Goal: Information Seeking & Learning: Learn about a topic

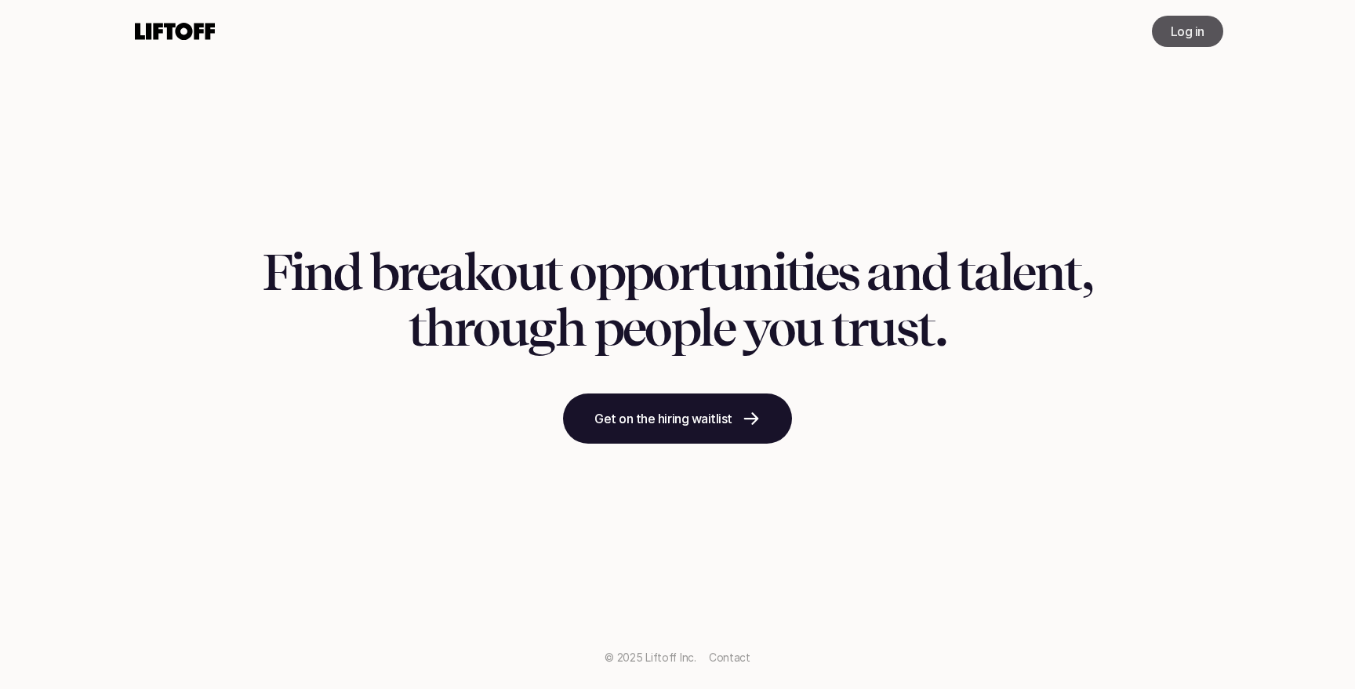
click at [1188, 31] on p "Log in" at bounding box center [1188, 31] width 34 height 19
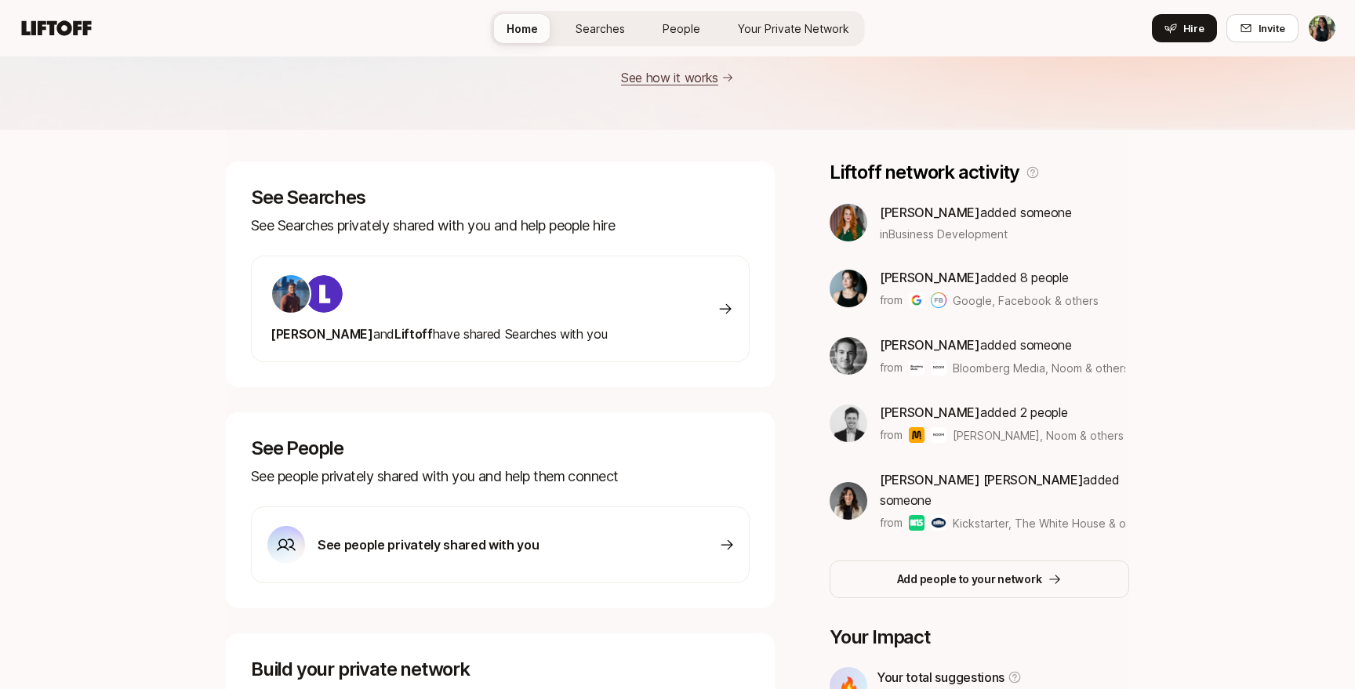
scroll to position [218, 0]
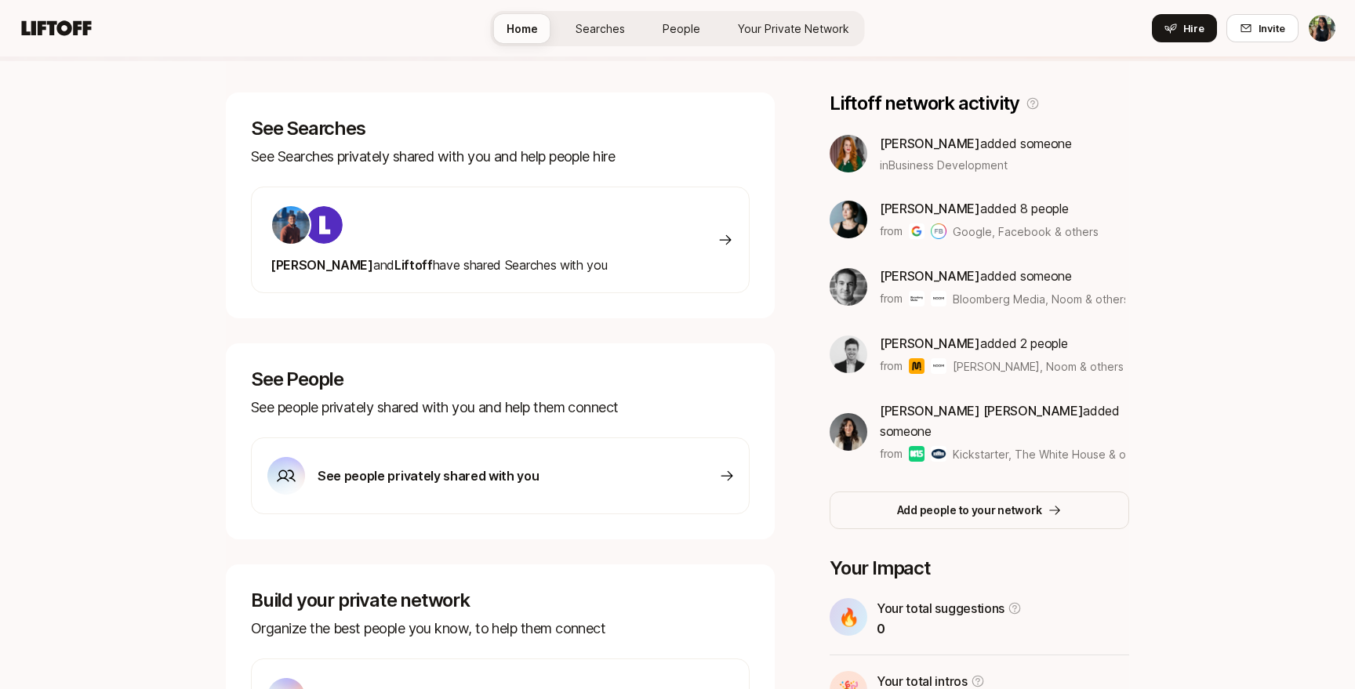
click at [672, 218] on div "[PERSON_NAME] and [PERSON_NAME] have shared Searches with you" at bounding box center [500, 240] width 499 height 107
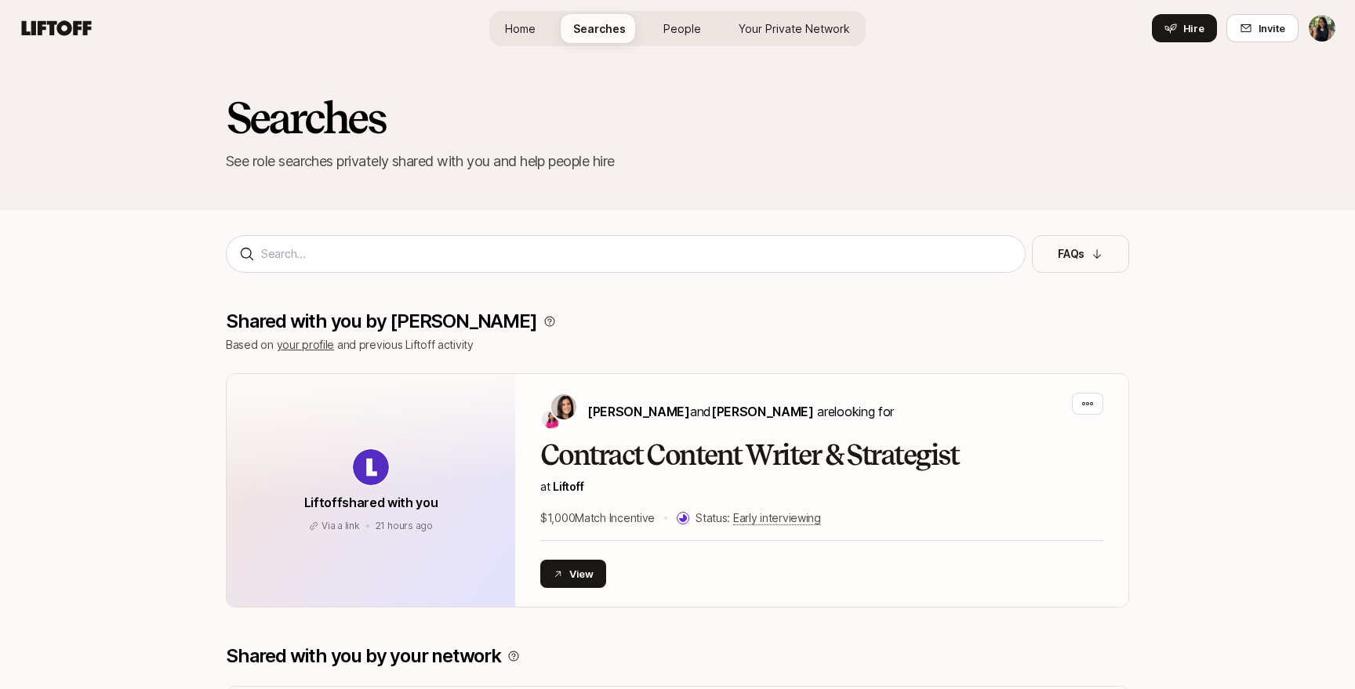
click at [677, 35] on span "People" at bounding box center [682, 28] width 38 height 16
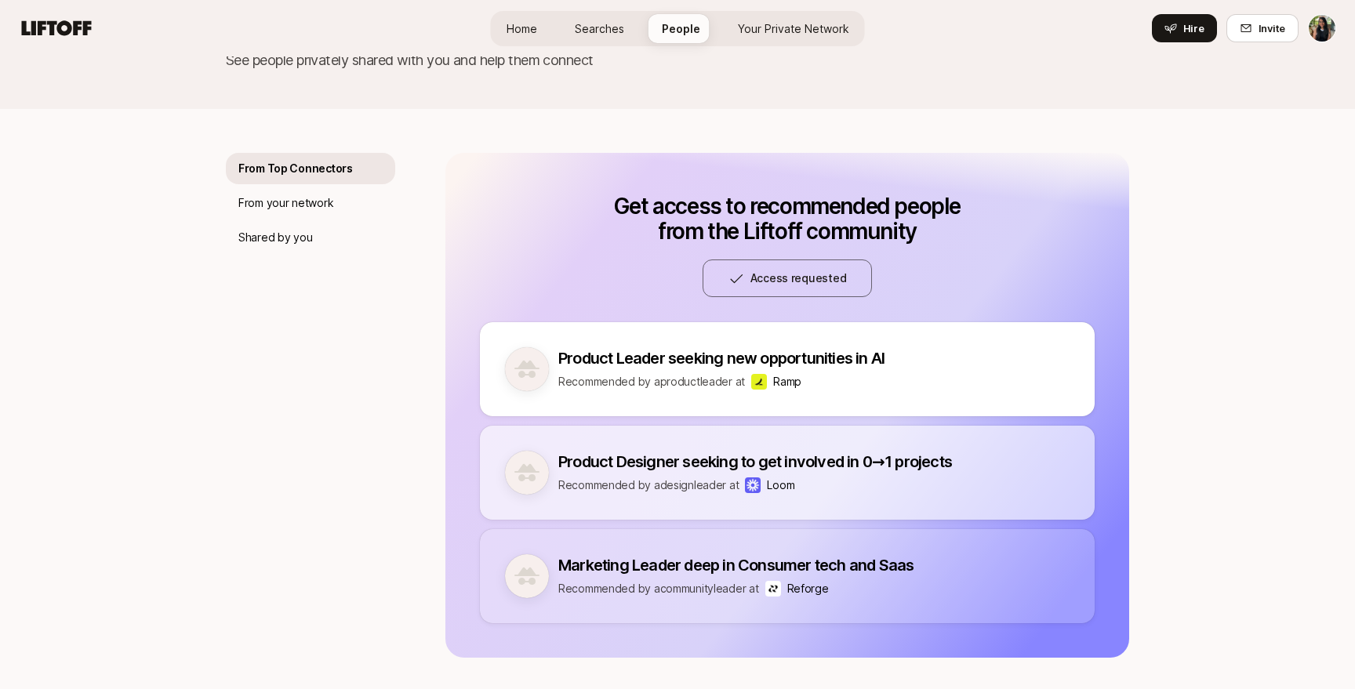
scroll to position [112, 0]
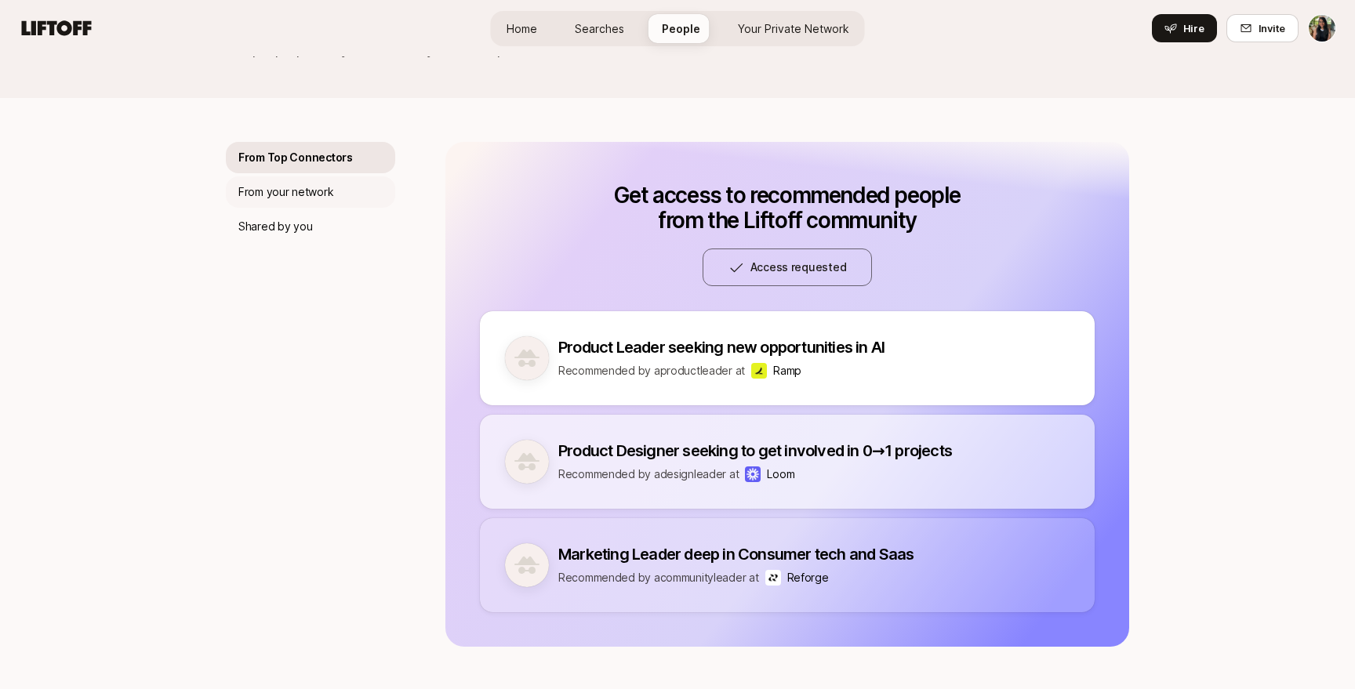
click at [307, 192] on p "From your network" at bounding box center [285, 192] width 95 height 19
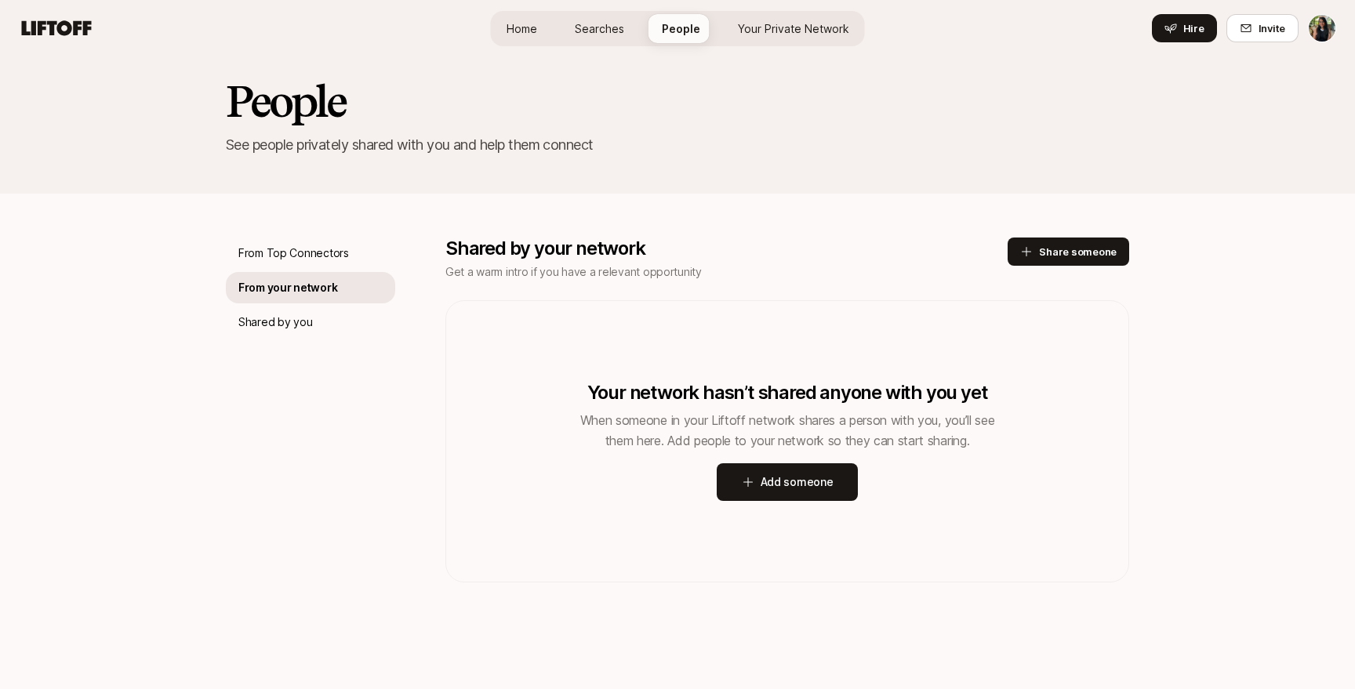
scroll to position [16, 0]
click at [274, 307] on div "Shared by you" at bounding box center [310, 322] width 169 height 31
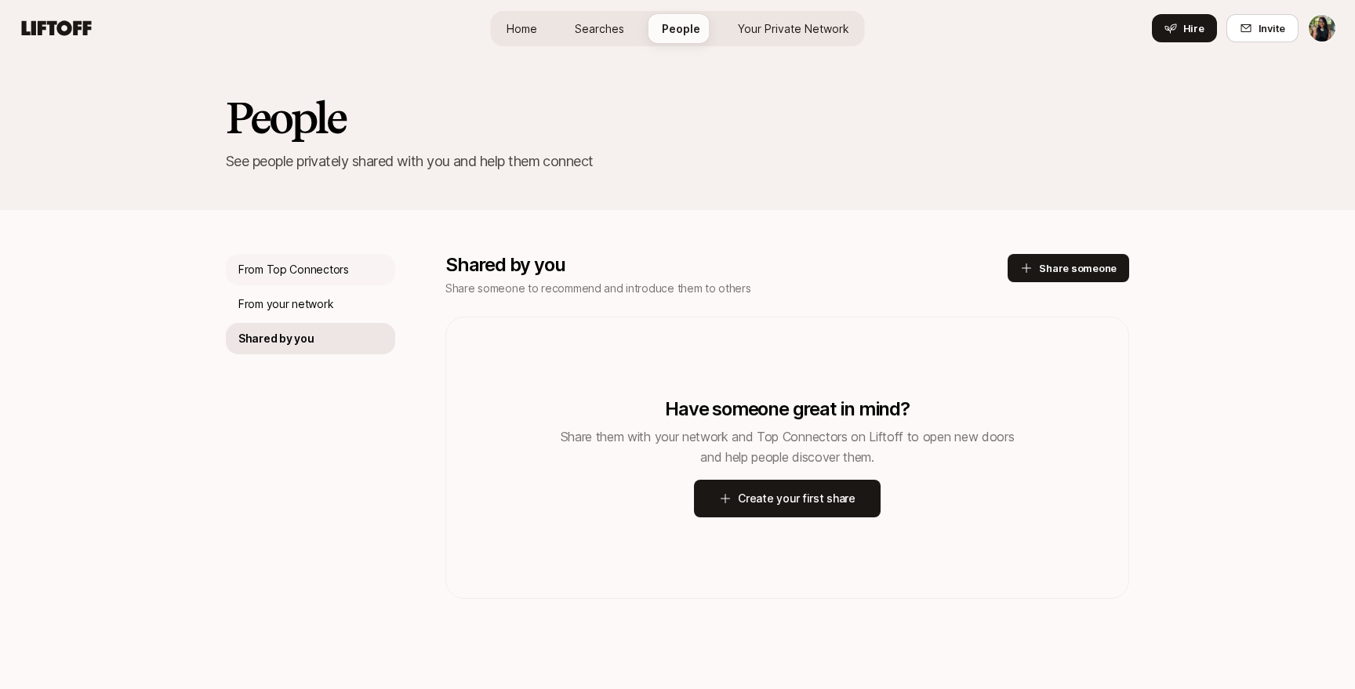
click at [279, 260] on p "From Top Connectors" at bounding box center [293, 269] width 111 height 19
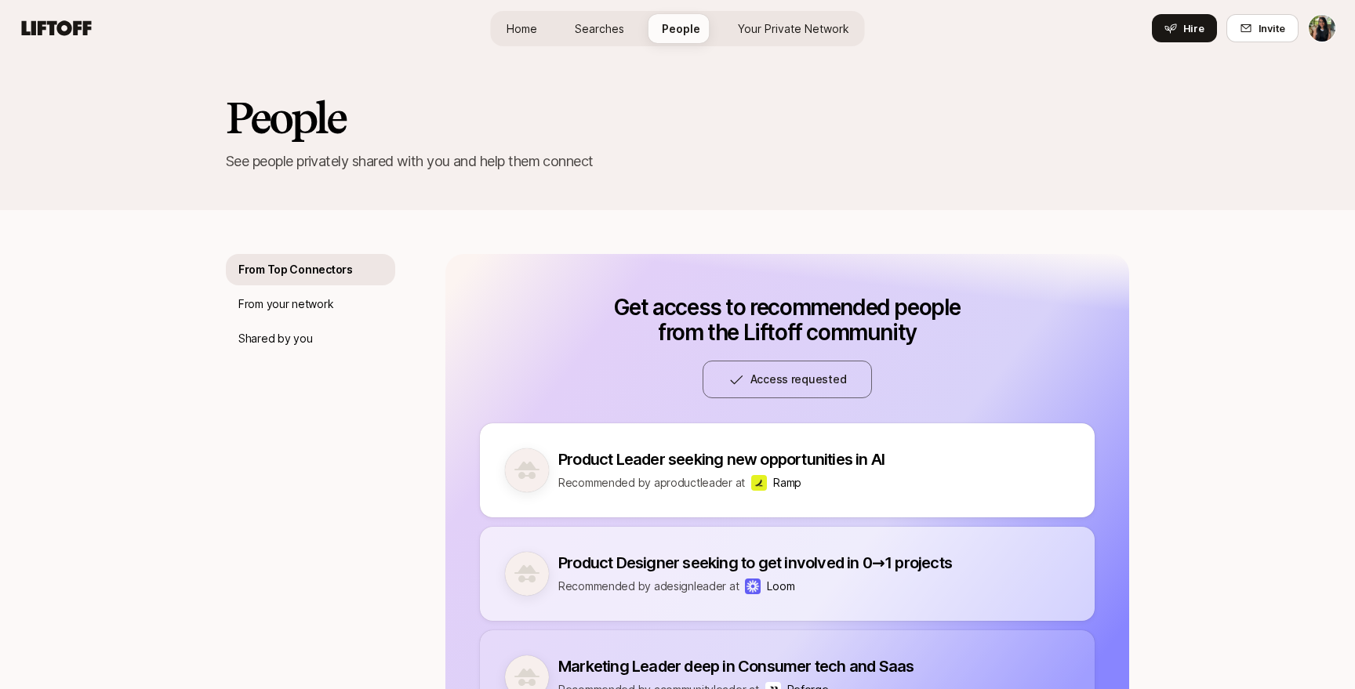
click at [1330, 28] on html "Home Searches People Your Private Network Hire Home Searches People Your Privat…" at bounding box center [677, 344] width 1355 height 689
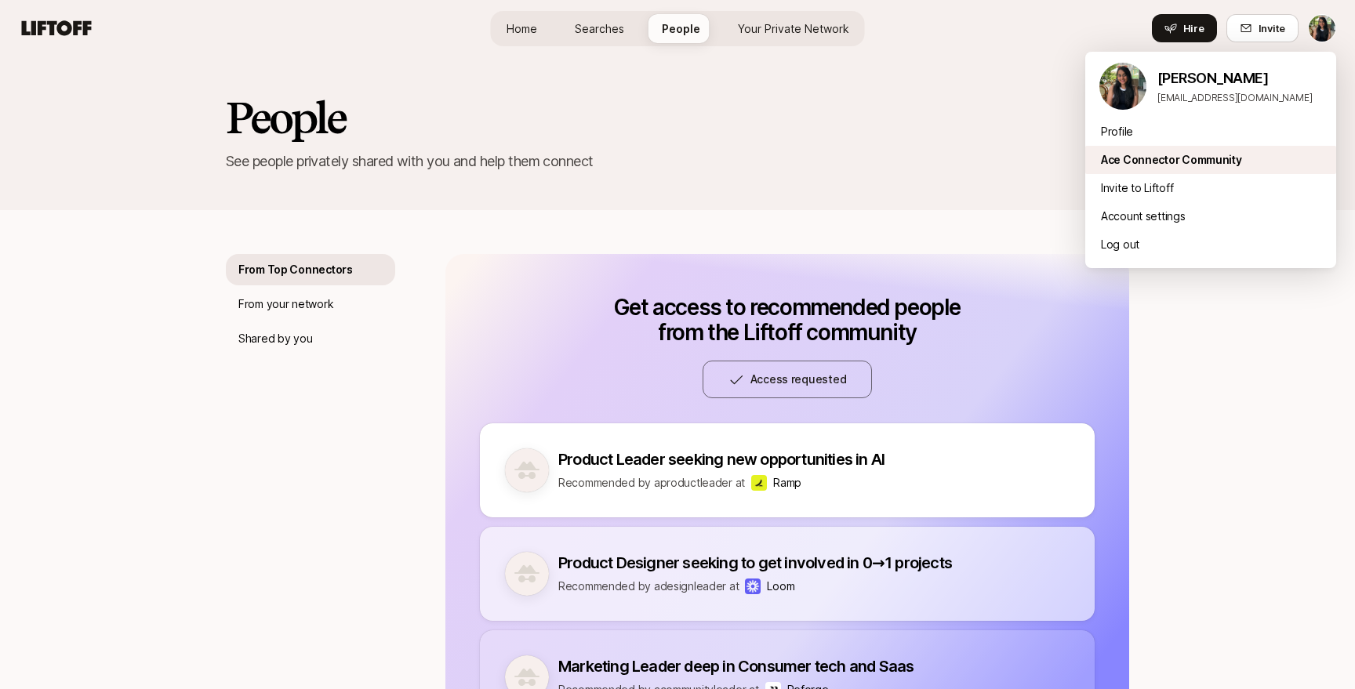
click at [1205, 158] on div "Ace Connector Community" at bounding box center [1210, 160] width 251 height 28
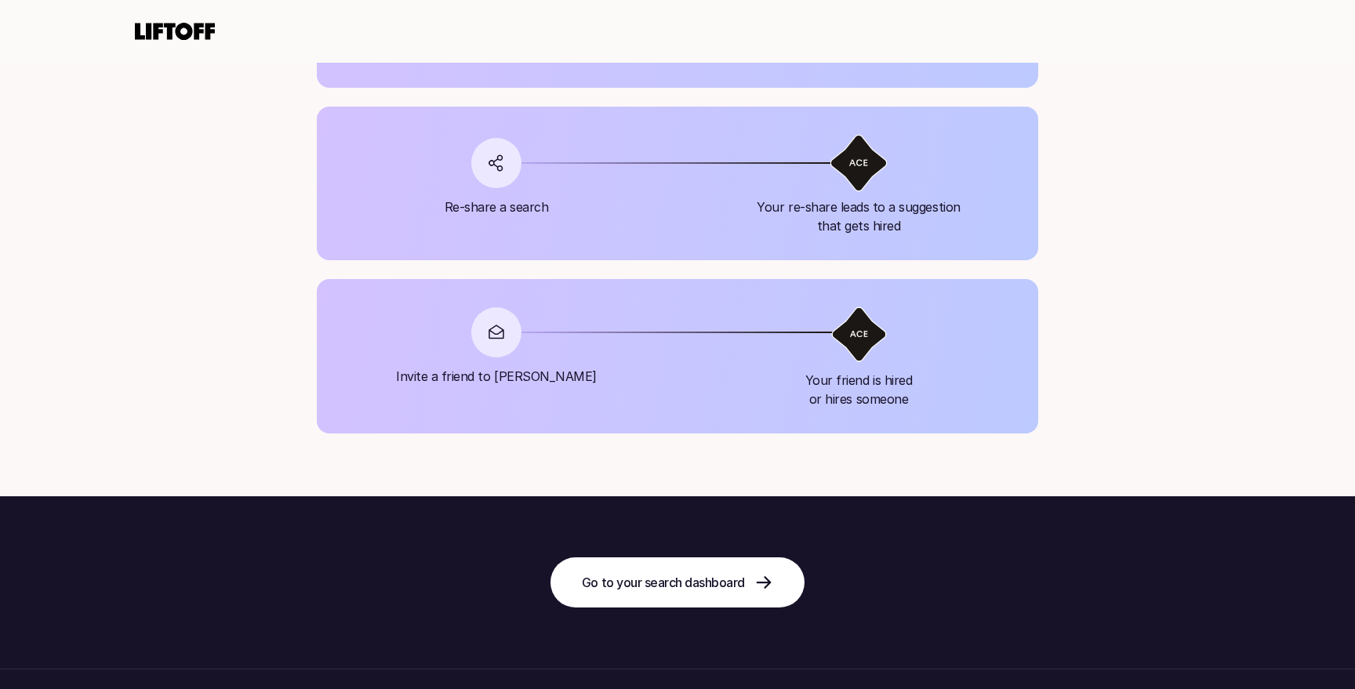
scroll to position [1716, 0]
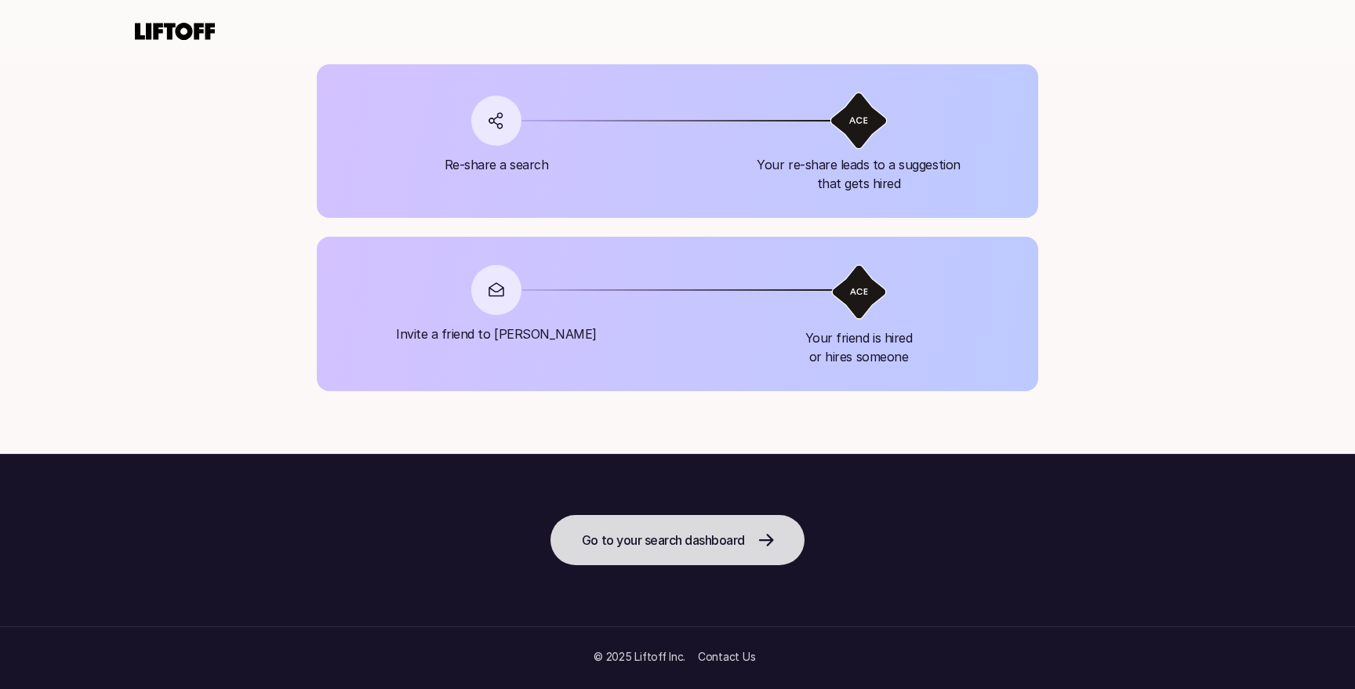
click at [641, 556] on link "Go to your search dashboard" at bounding box center [677, 540] width 254 height 50
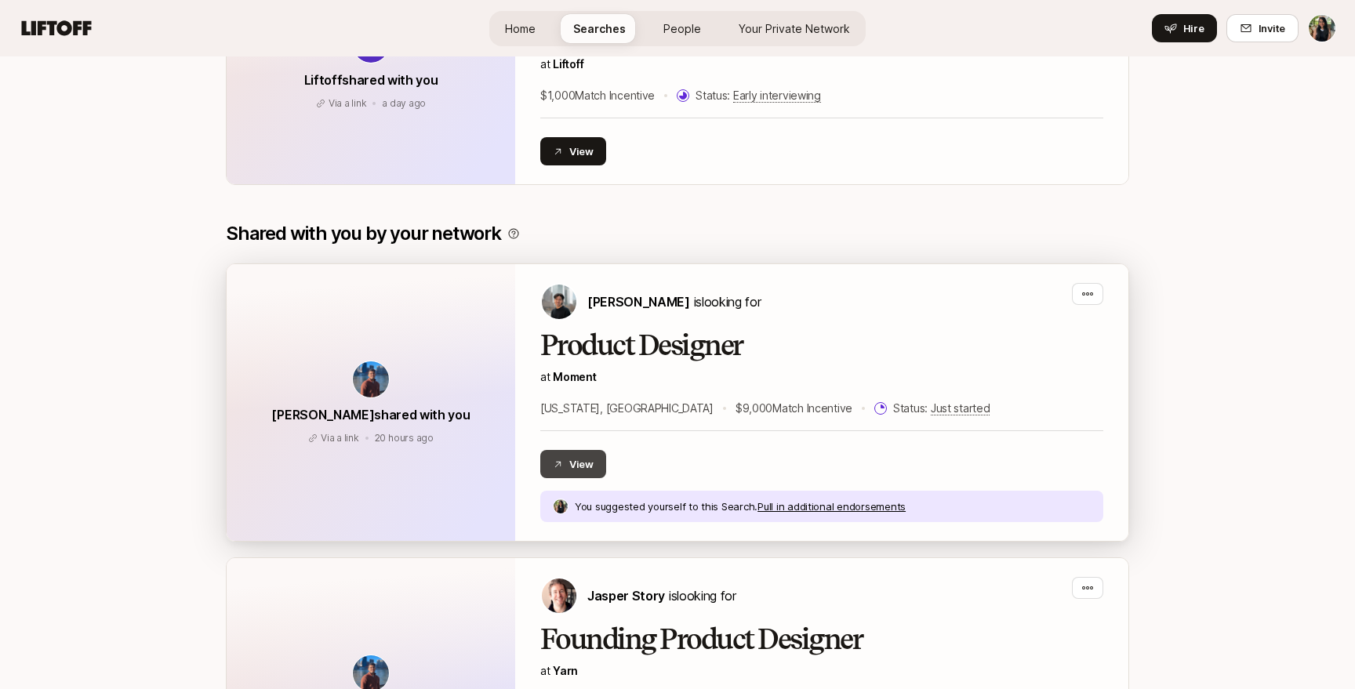
scroll to position [424, 0]
click at [565, 458] on button "View" at bounding box center [573, 463] width 66 height 28
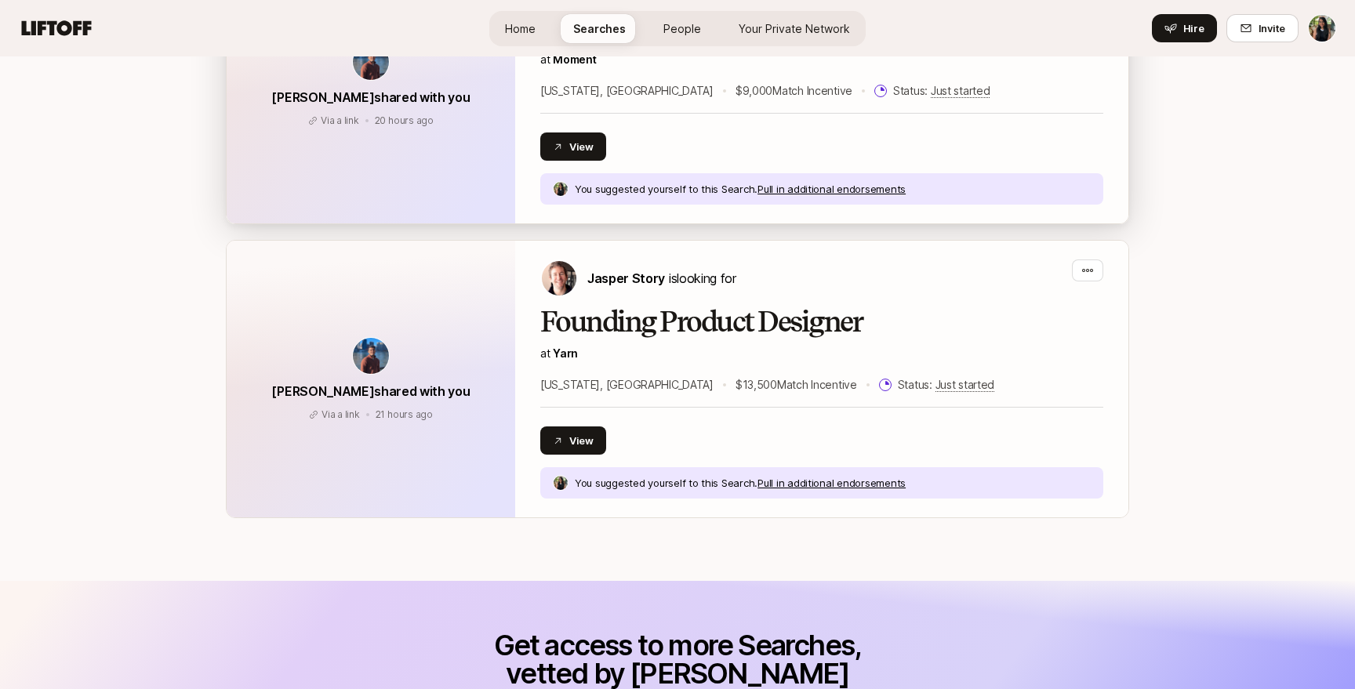
scroll to position [766, 0]
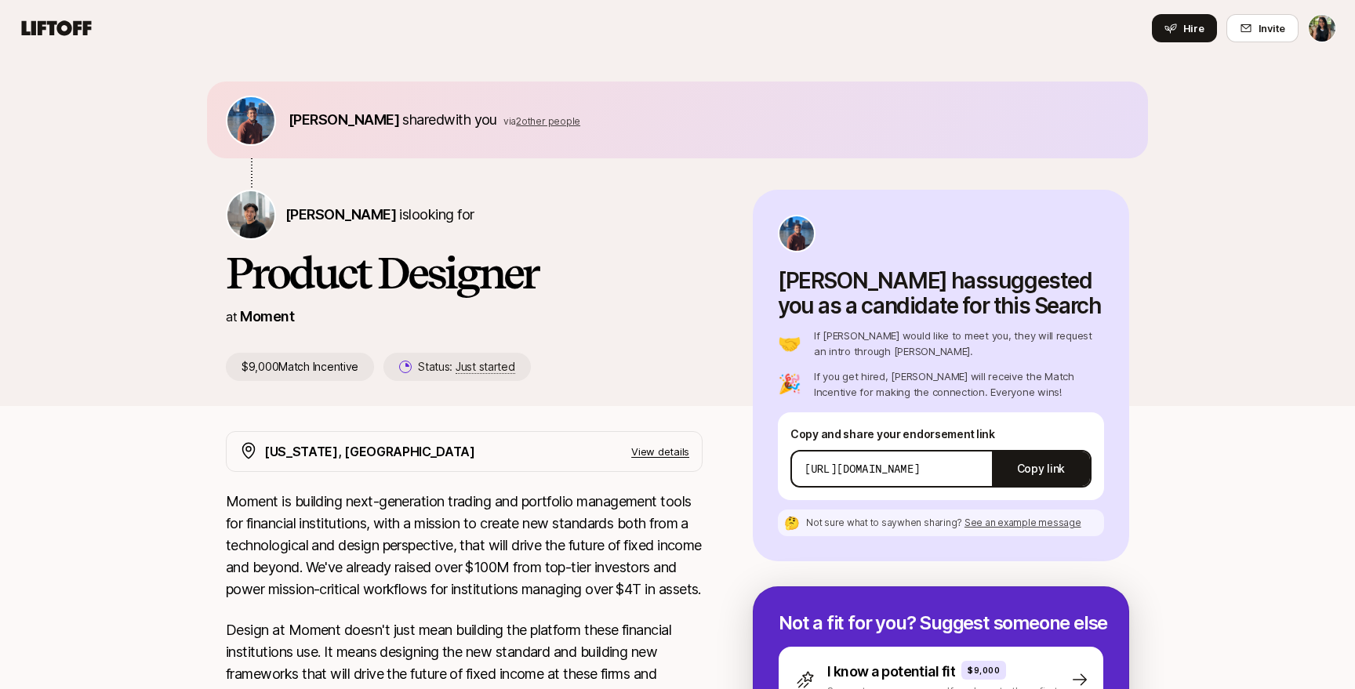
click at [532, 122] on span "2 other people" at bounding box center [548, 121] width 64 height 12
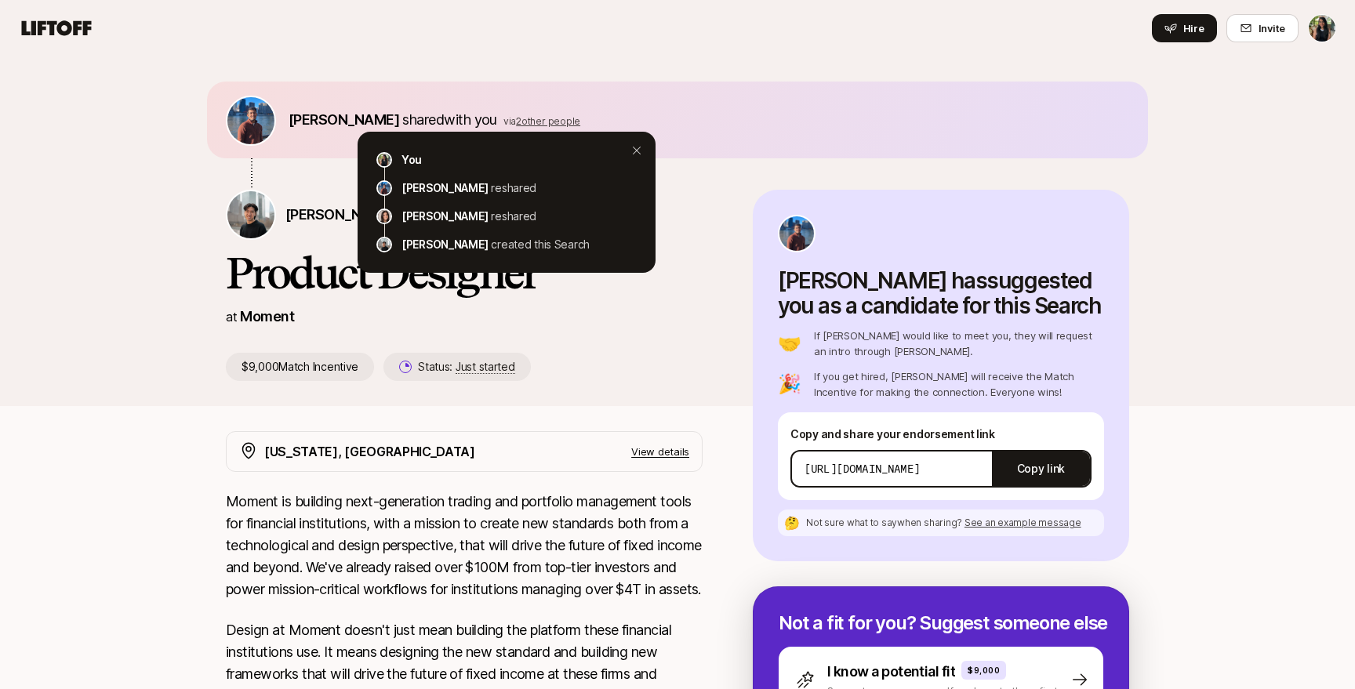
click at [532, 122] on span "2 other people" at bounding box center [548, 121] width 64 height 12
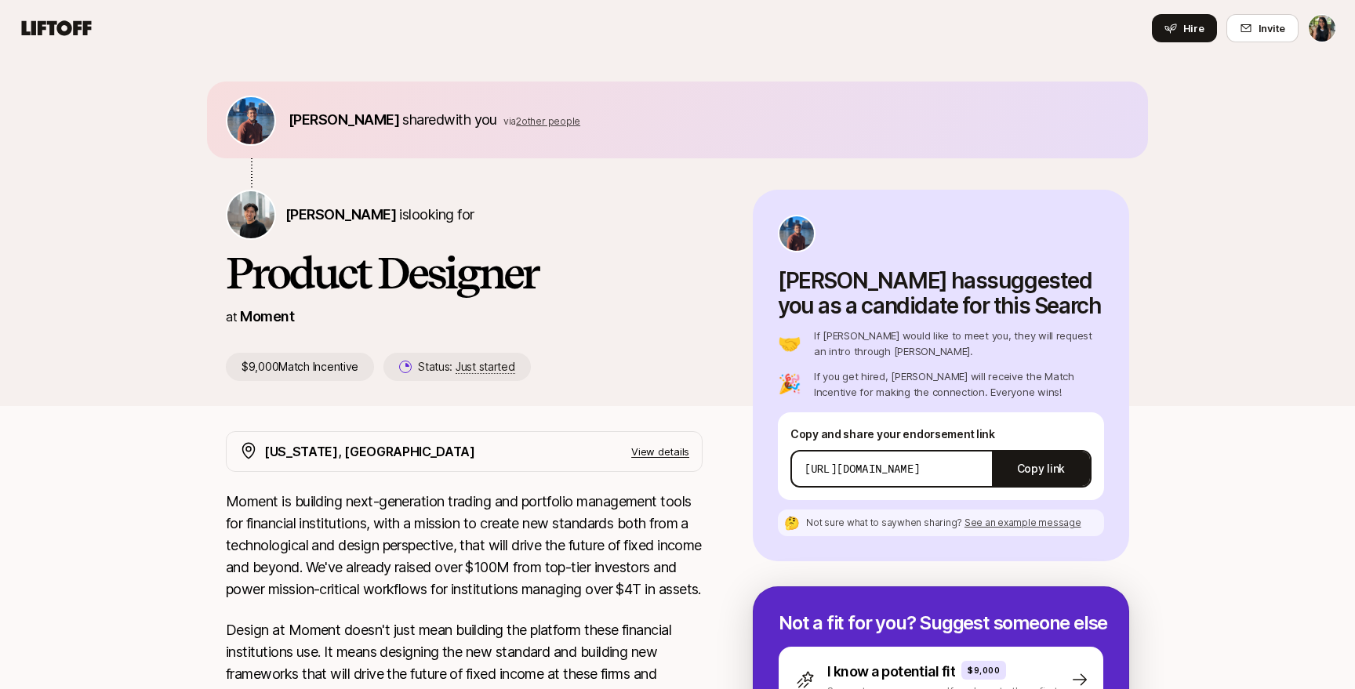
click at [258, 223] on img at bounding box center [250, 214] width 47 height 47
click at [311, 220] on span "[PERSON_NAME]" at bounding box center [340, 214] width 111 height 16
click at [517, 119] on span "2 other people" at bounding box center [548, 121] width 64 height 12
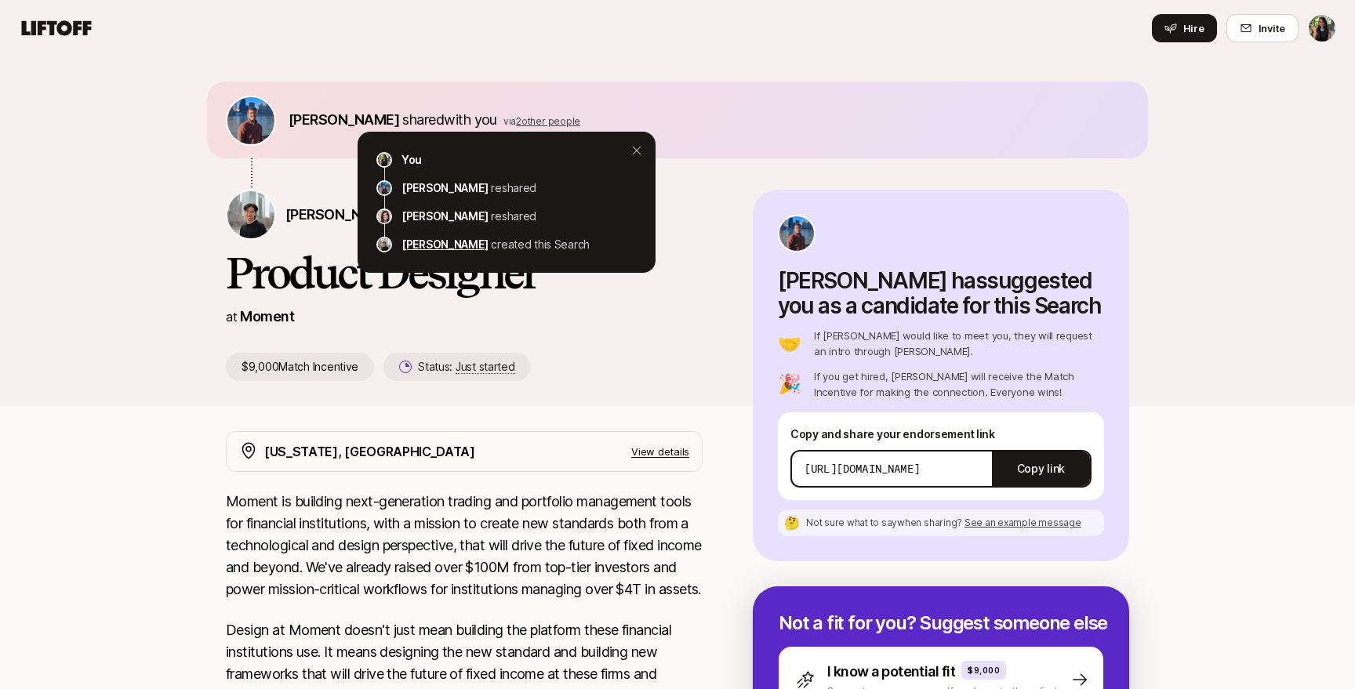
click at [418, 243] on p "[PERSON_NAME]" at bounding box center [444, 244] width 86 height 19
click at [652, 351] on div "[PERSON_NAME] is looking for Product Designer at Moment $9,000 Match Incentive …" at bounding box center [489, 285] width 527 height 191
click at [650, 353] on div "$9,000 Match Incentive Status: Just started" at bounding box center [464, 367] width 477 height 28
click at [630, 142] on icon at bounding box center [636, 150] width 19 height 19
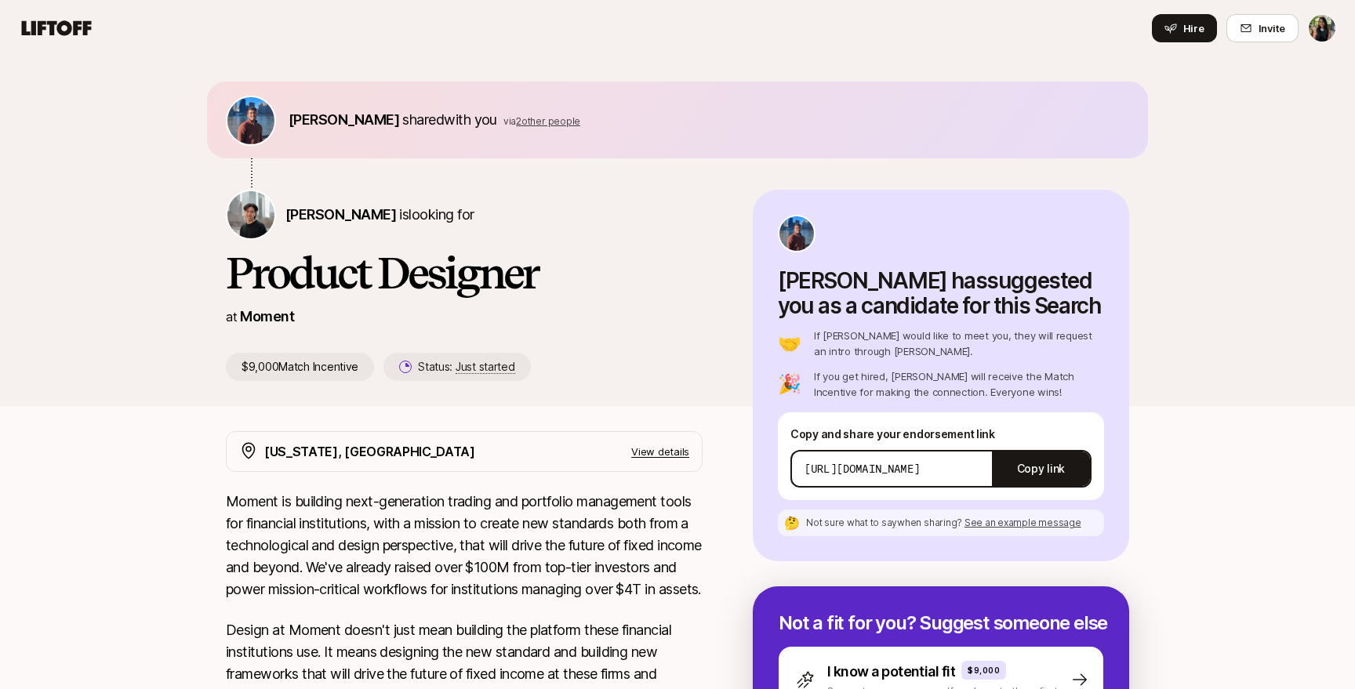
click at [1323, 23] on html "Home Searches People Your Private Network Hire Hire Invite [PERSON_NAME] shared…" at bounding box center [677, 344] width 1355 height 689
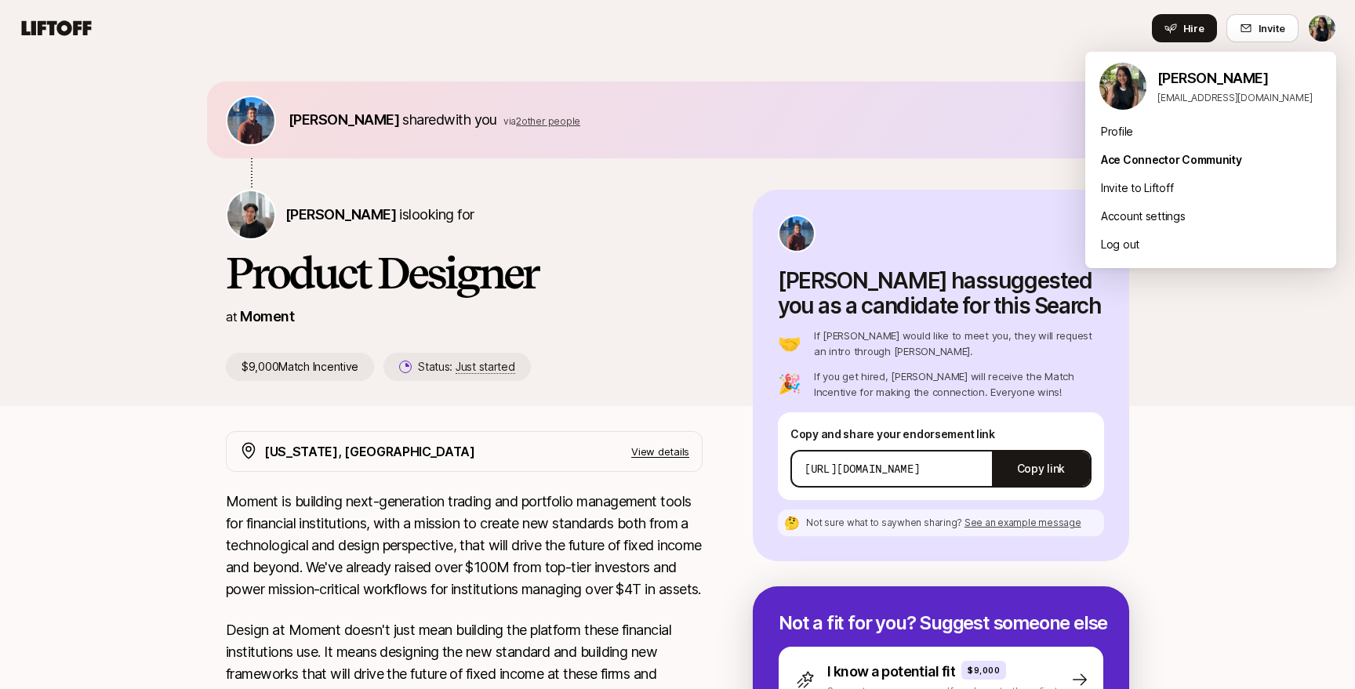
click at [657, 180] on html "Home Searches People Your Private Network Hire Hire Invite [PERSON_NAME] shared…" at bounding box center [677, 344] width 1355 height 689
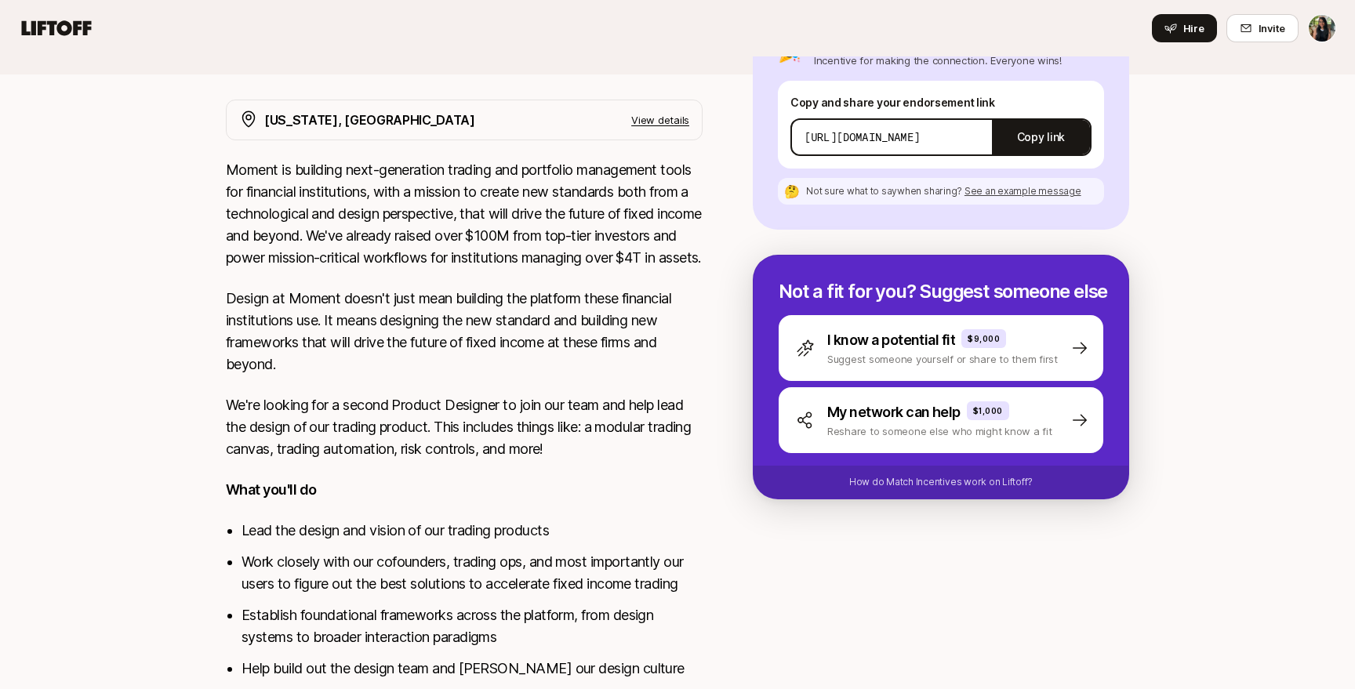
scroll to position [311, 0]
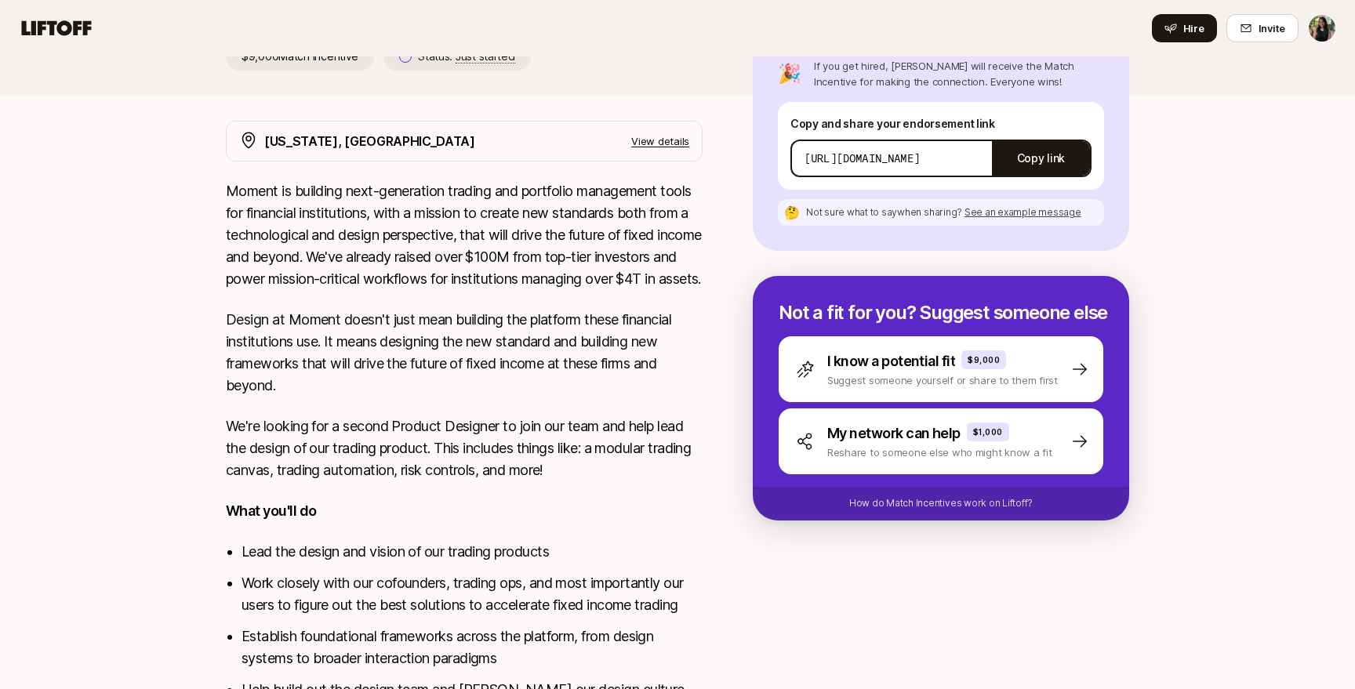
click at [669, 144] on p "View details" at bounding box center [660, 141] width 58 height 16
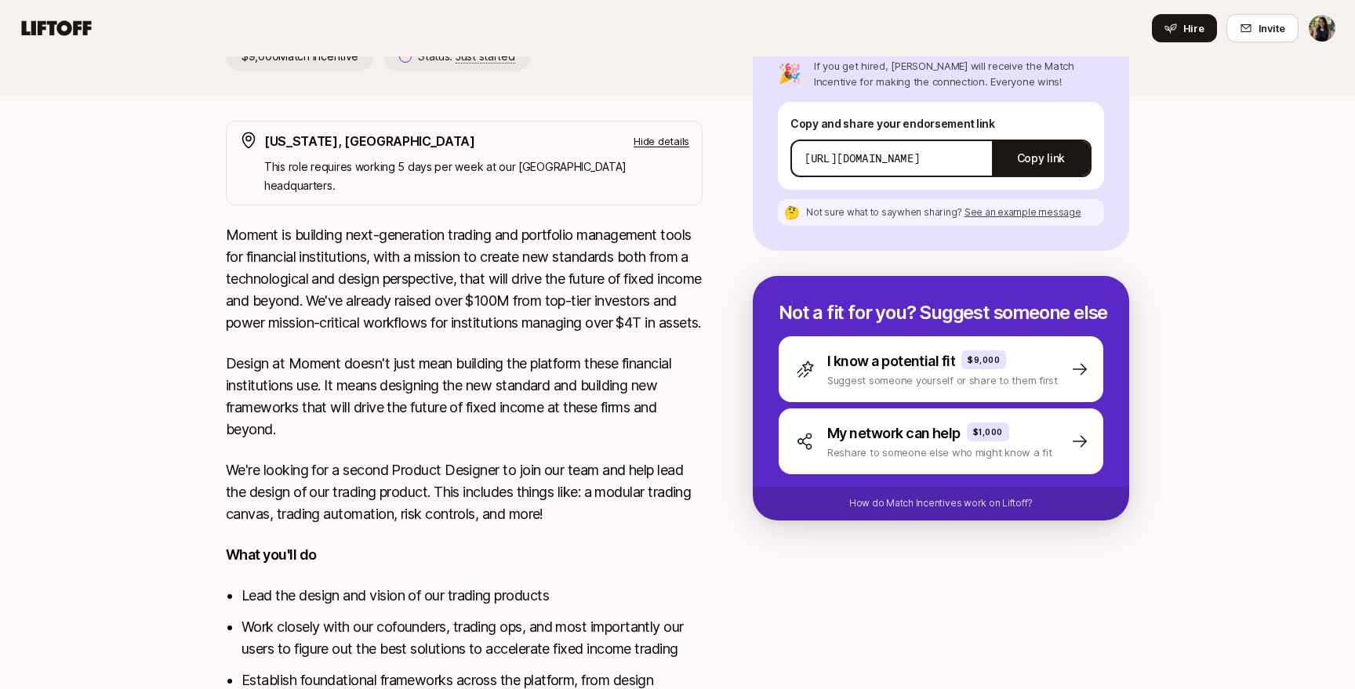
click at [669, 144] on p "Hide details" at bounding box center [662, 141] width 56 height 16
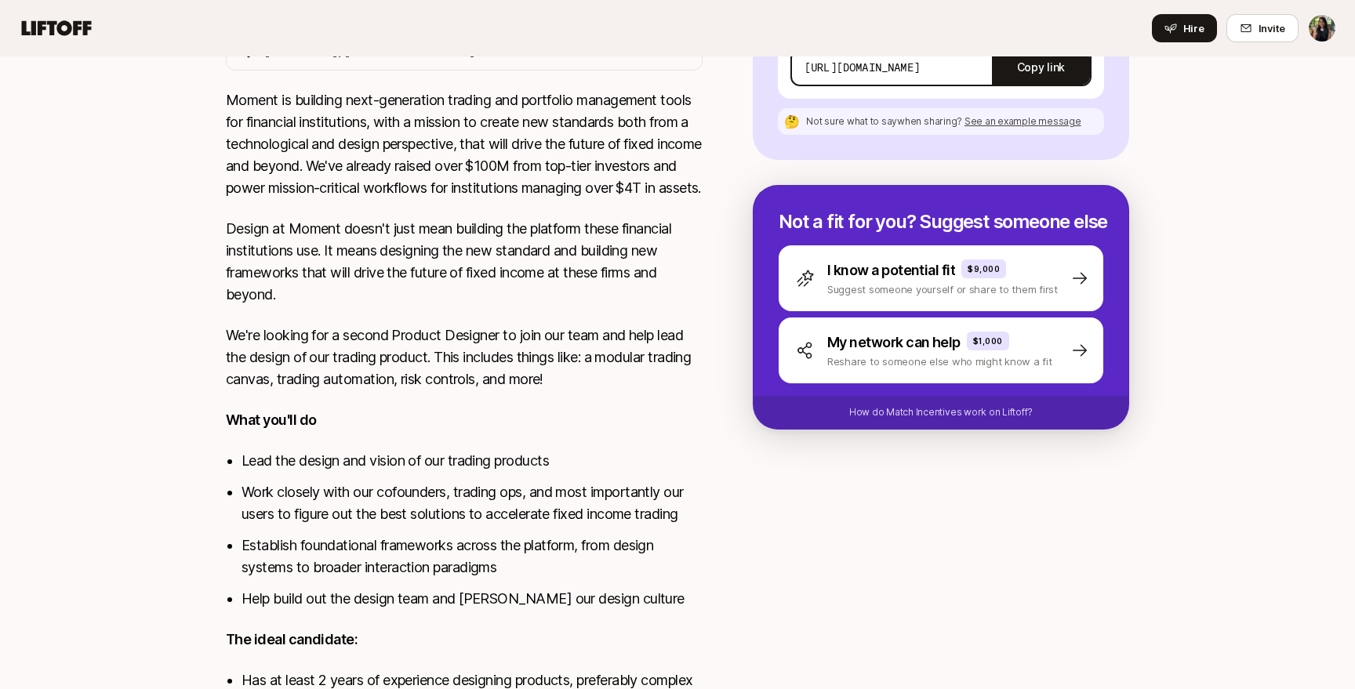
scroll to position [89, 0]
